Goal: Task Accomplishment & Management: Use online tool/utility

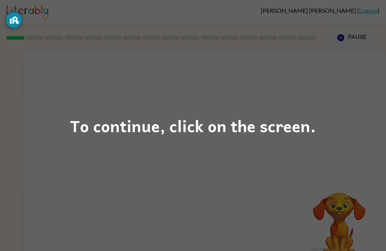
click at [171, 134] on div "To continue, click on the screen." at bounding box center [193, 126] width 246 height 26
click at [373, 223] on div "To continue, click on the screen." at bounding box center [193, 125] width 386 height 251
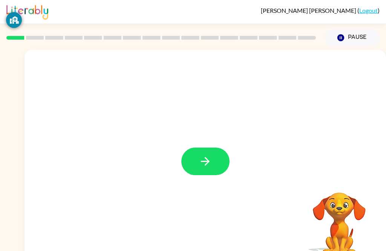
click at [206, 160] on icon "button" at bounding box center [205, 161] width 13 height 13
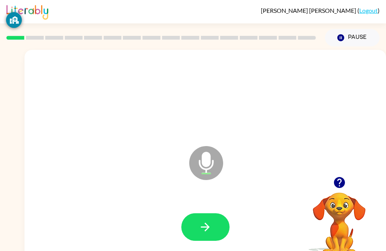
click at [201, 219] on button "button" at bounding box center [205, 227] width 48 height 28
click at [214, 214] on button "button" at bounding box center [205, 227] width 48 height 28
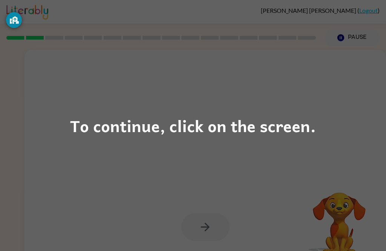
click at [337, 149] on div "To continue, click on the screen." at bounding box center [193, 125] width 386 height 251
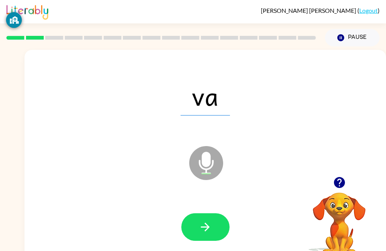
click at [212, 227] on button "button" at bounding box center [205, 227] width 48 height 28
click at [196, 226] on button "button" at bounding box center [205, 227] width 48 height 28
click at [209, 232] on icon "button" at bounding box center [205, 226] width 13 height 13
click at [203, 226] on icon "button" at bounding box center [205, 226] width 13 height 13
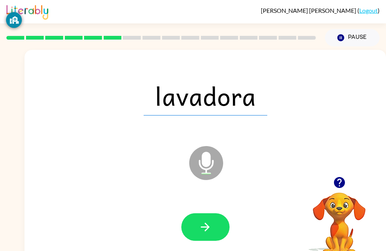
click at [212, 224] on button "button" at bounding box center [205, 227] width 48 height 28
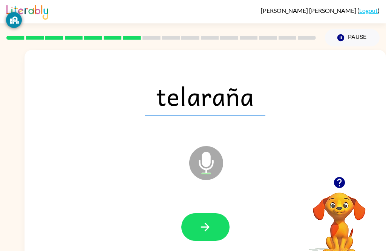
click at [222, 227] on button "button" at bounding box center [205, 227] width 48 height 28
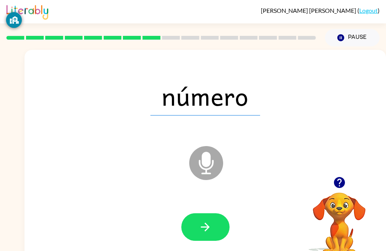
click at [201, 235] on button "button" at bounding box center [205, 227] width 48 height 28
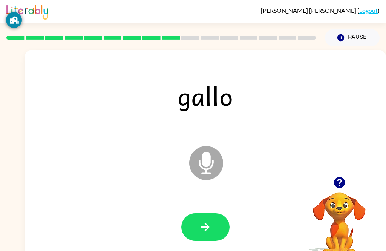
click at [210, 224] on icon "button" at bounding box center [205, 226] width 13 height 13
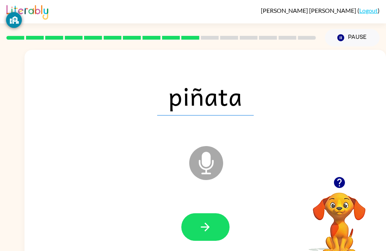
click at [190, 223] on button "button" at bounding box center [205, 227] width 48 height 28
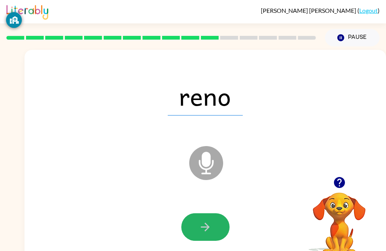
click at [201, 234] on button "button" at bounding box center [205, 227] width 48 height 28
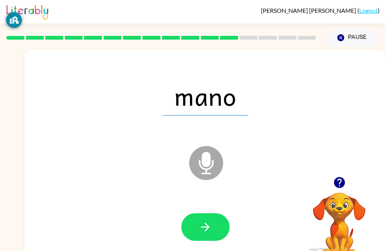
click at [205, 225] on icon "button" at bounding box center [205, 226] width 13 height 13
click at [201, 217] on button "button" at bounding box center [205, 227] width 48 height 28
click at [215, 236] on button "button" at bounding box center [205, 227] width 48 height 28
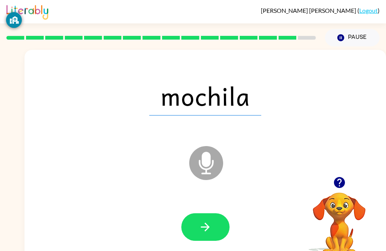
click at [205, 235] on button "button" at bounding box center [205, 227] width 48 height 28
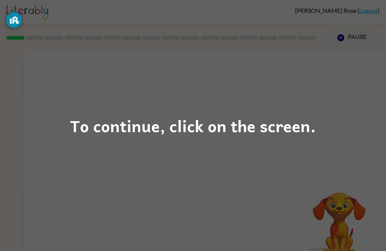
click at [184, 111] on div "To continue, click on the screen." at bounding box center [193, 125] width 386 height 251
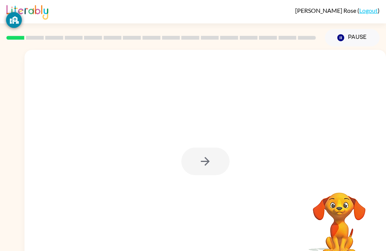
click at [219, 159] on div at bounding box center [205, 162] width 48 height 28
click at [213, 163] on div at bounding box center [205, 162] width 48 height 28
click at [212, 168] on div at bounding box center [205, 162] width 48 height 28
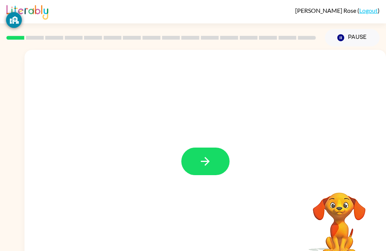
click at [201, 161] on icon "button" at bounding box center [205, 161] width 13 height 13
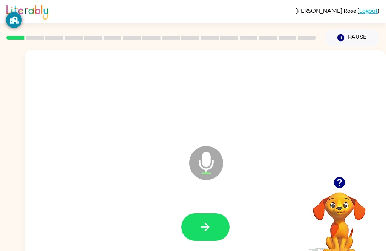
click at [197, 223] on button "button" at bounding box center [205, 227] width 48 height 28
click at [195, 231] on button "button" at bounding box center [205, 227] width 48 height 28
click at [194, 223] on button "button" at bounding box center [205, 227] width 48 height 28
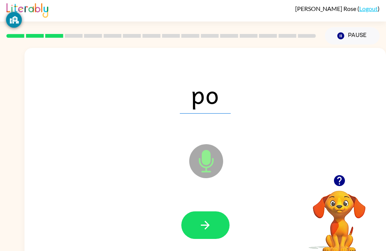
scroll to position [2, 0]
click at [195, 220] on button "button" at bounding box center [205, 225] width 48 height 28
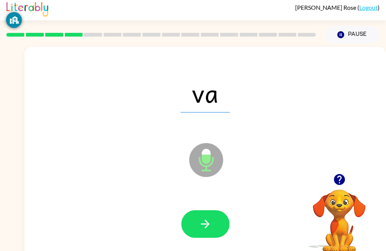
scroll to position [5, 0]
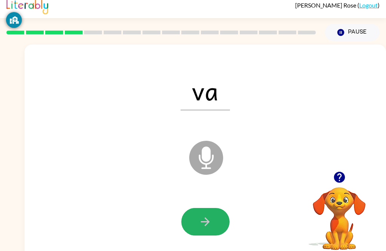
click at [199, 216] on icon "button" at bounding box center [205, 221] width 13 height 13
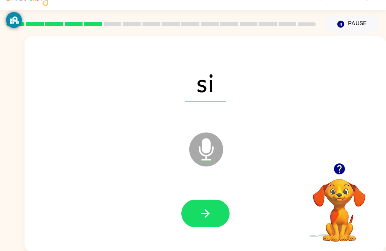
scroll to position [12, 0]
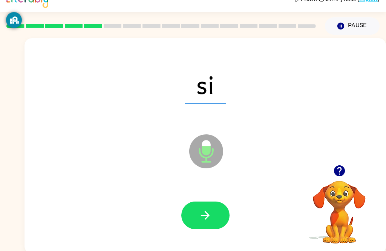
click at [192, 208] on button "button" at bounding box center [205, 215] width 48 height 28
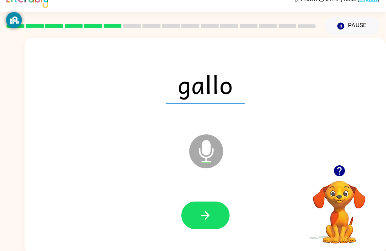
click at [205, 207] on button "button" at bounding box center [205, 215] width 48 height 28
click at [198, 212] on button "button" at bounding box center [205, 215] width 48 height 28
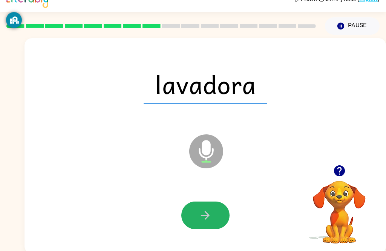
click at [192, 213] on button "button" at bounding box center [205, 215] width 48 height 28
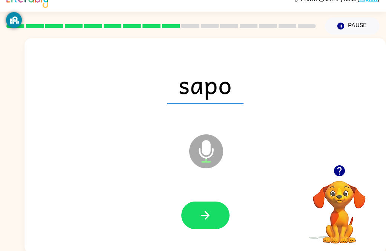
click at [197, 213] on button "button" at bounding box center [205, 215] width 48 height 28
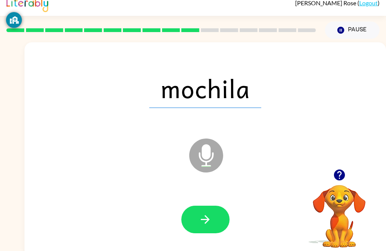
scroll to position [0, 0]
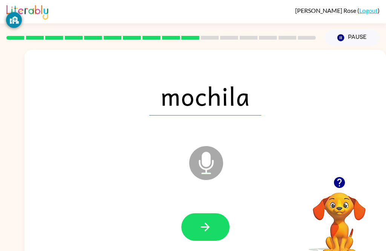
click at [189, 228] on button "button" at bounding box center [205, 227] width 48 height 28
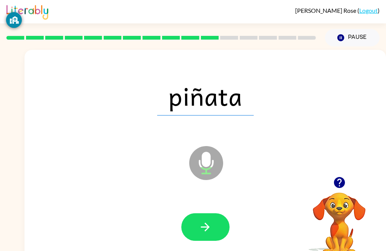
click at [197, 220] on button "button" at bounding box center [205, 227] width 48 height 28
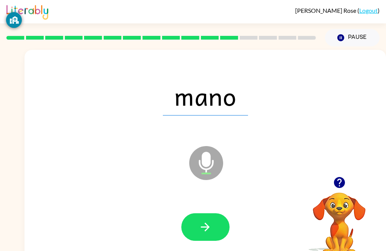
click at [206, 225] on icon "button" at bounding box center [205, 227] width 9 height 9
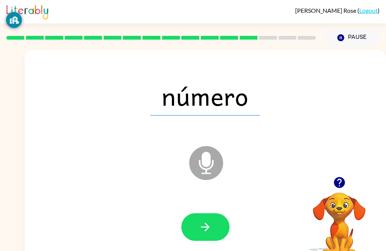
click at [208, 231] on icon "button" at bounding box center [205, 226] width 13 height 13
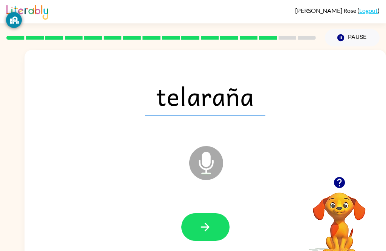
click at [190, 215] on button "button" at bounding box center [205, 227] width 48 height 28
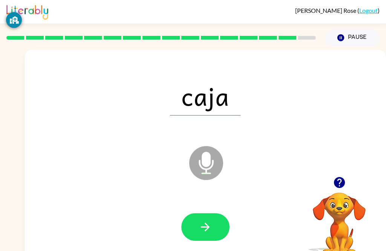
click at [190, 220] on button "button" at bounding box center [205, 227] width 48 height 28
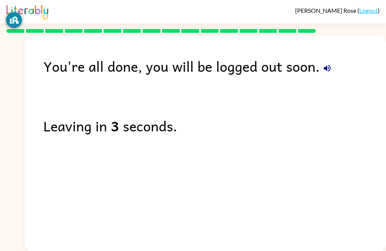
click at [58, 120] on div "Leaving in 3 seconds." at bounding box center [214, 126] width 343 height 22
